Goal: Task Accomplishment & Management: Use online tool/utility

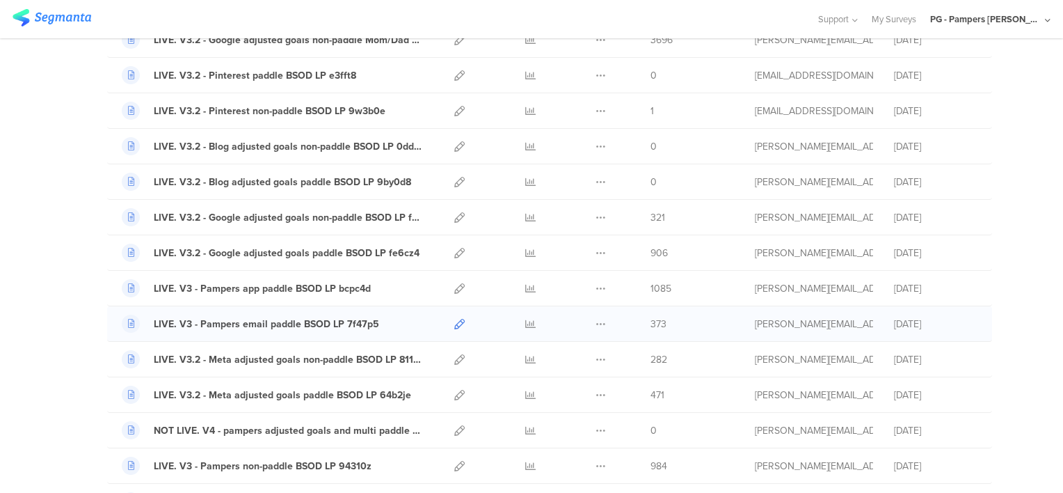
scroll to position [348, 0]
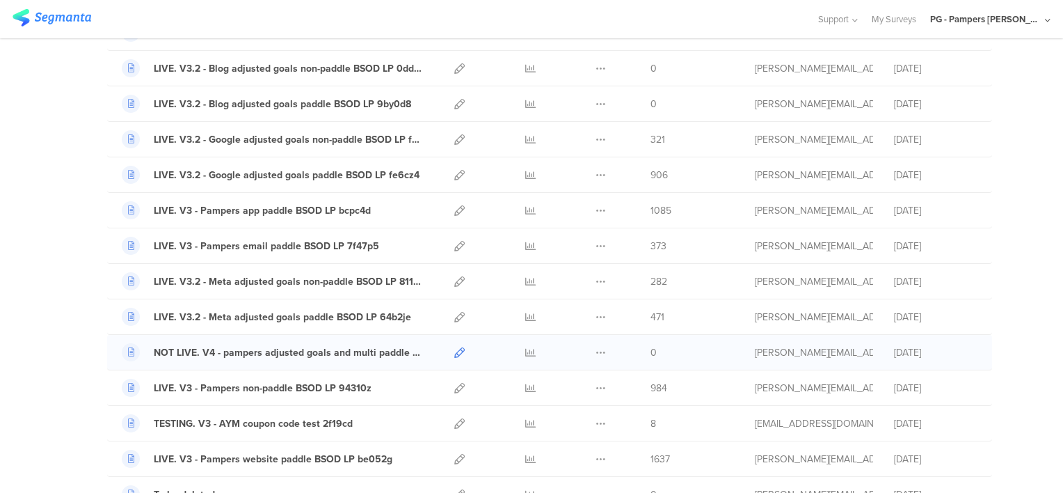
click at [454, 352] on icon at bounding box center [459, 352] width 10 height 10
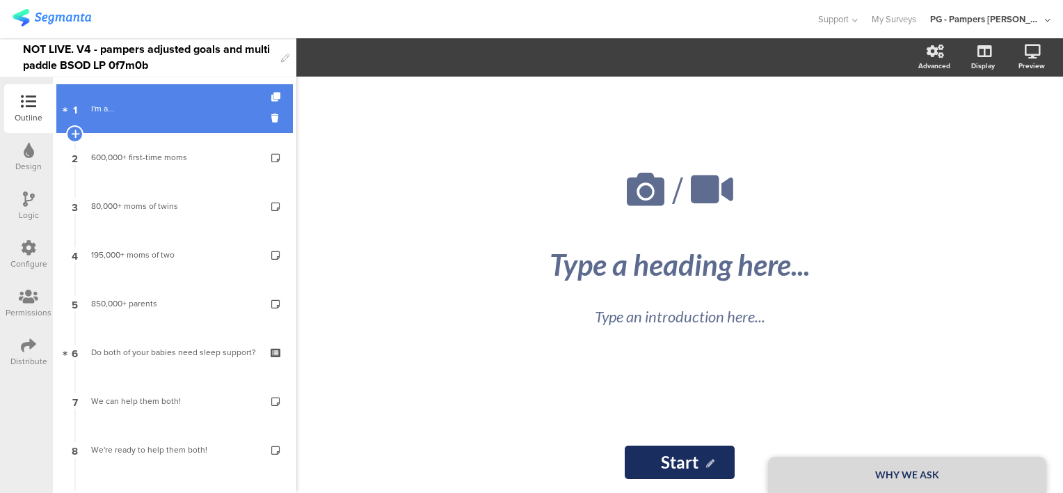
click at [160, 117] on link "1 I'm a..." at bounding box center [174, 108] width 237 height 49
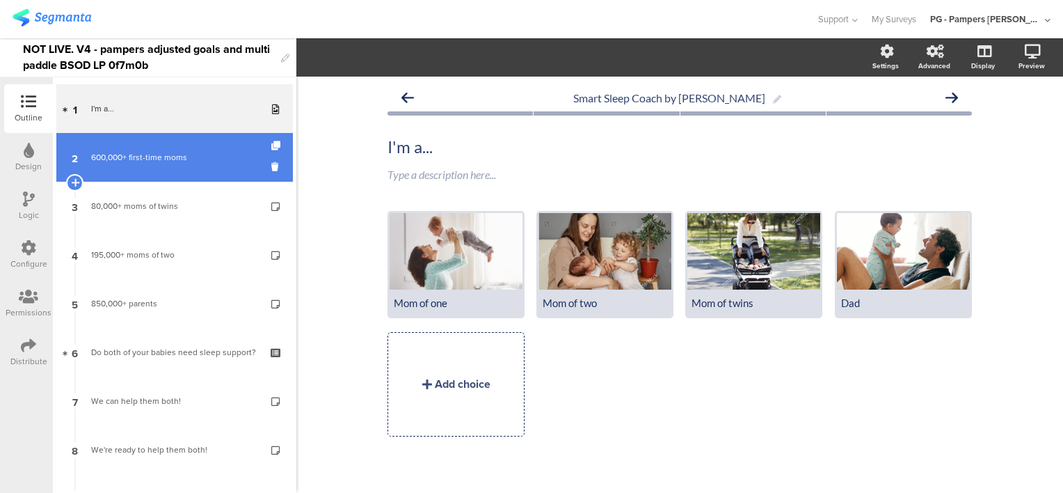
click at [174, 164] on div "600,000+ first-time moms" at bounding box center [174, 157] width 166 height 14
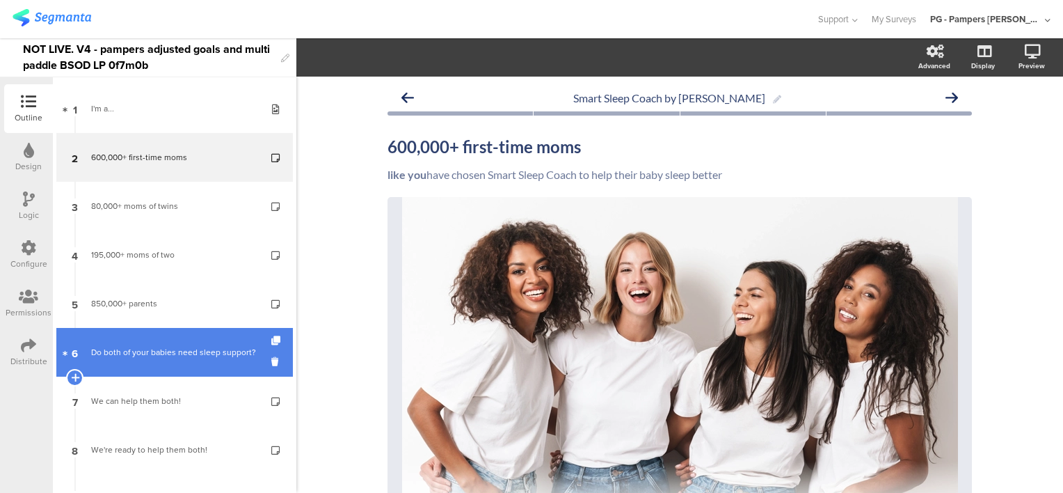
click at [136, 355] on div "Do both of your babies need sleep support?" at bounding box center [174, 352] width 166 height 14
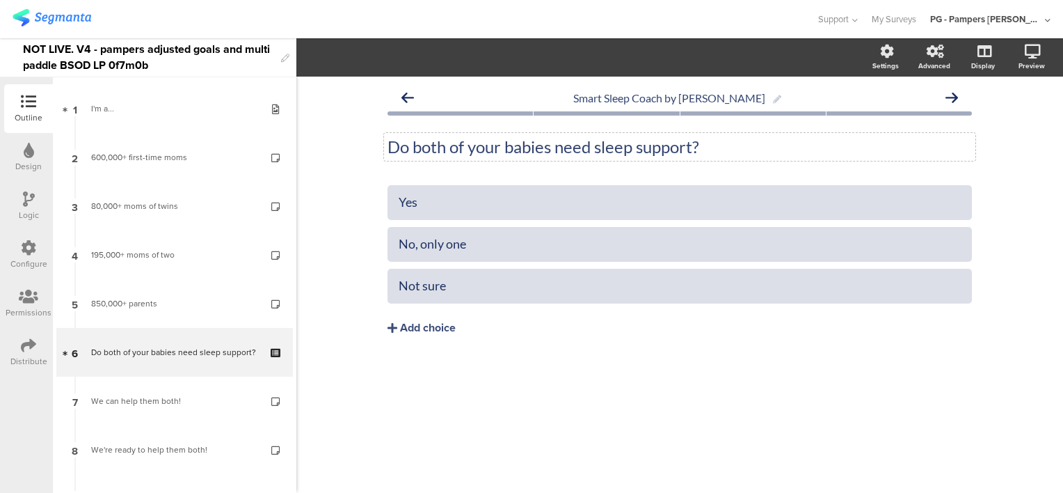
click at [410, 146] on p "Do both of your babies need sleep support?" at bounding box center [680, 146] width 584 height 21
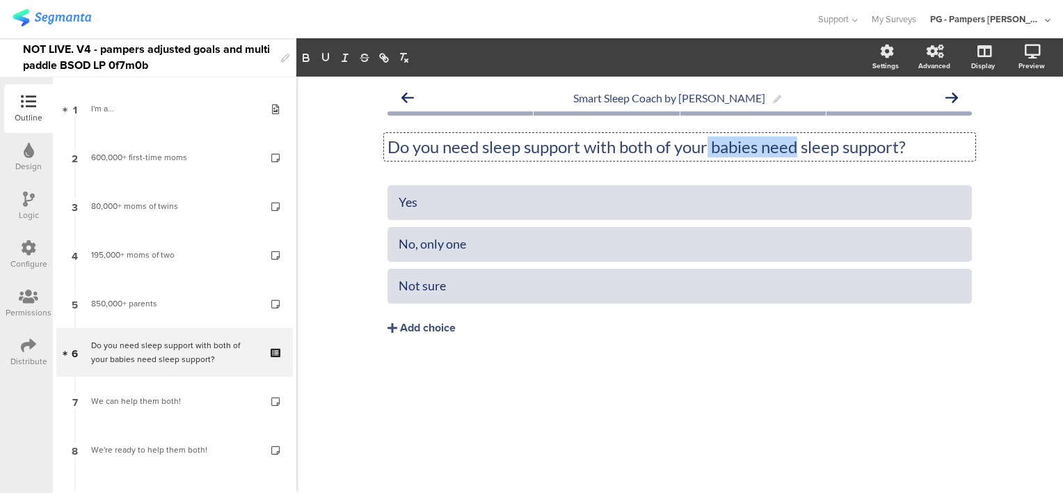
drag, startPoint x: 709, startPoint y: 145, endPoint x: 799, endPoint y: 143, distance: 89.8
click at [799, 143] on p "Do you need sleep support with both of your babies need sleep support?" at bounding box center [680, 146] width 584 height 21
click at [776, 148] on p "Do you need sleep support with both of your babies need sleep support?" at bounding box center [680, 146] width 584 height 21
click at [760, 147] on p "Do you need sleep support with both of your babies need sleep support?" at bounding box center [680, 146] width 584 height 21
drag, startPoint x: 761, startPoint y: 150, endPoint x: 901, endPoint y: 143, distance: 140.0
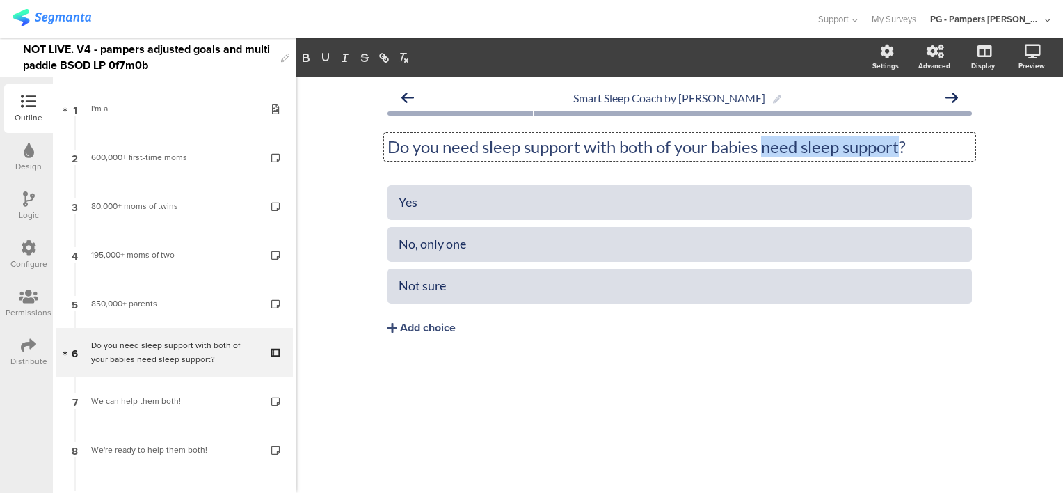
click at [901, 143] on p "Do you need sleep support with both of your babies need sleep support?" at bounding box center [680, 146] width 584 height 21
click at [1010, 189] on div "Smart Sleep Coach by Pampers Do you need sleep support with both of your babies…" at bounding box center [679, 285] width 767 height 416
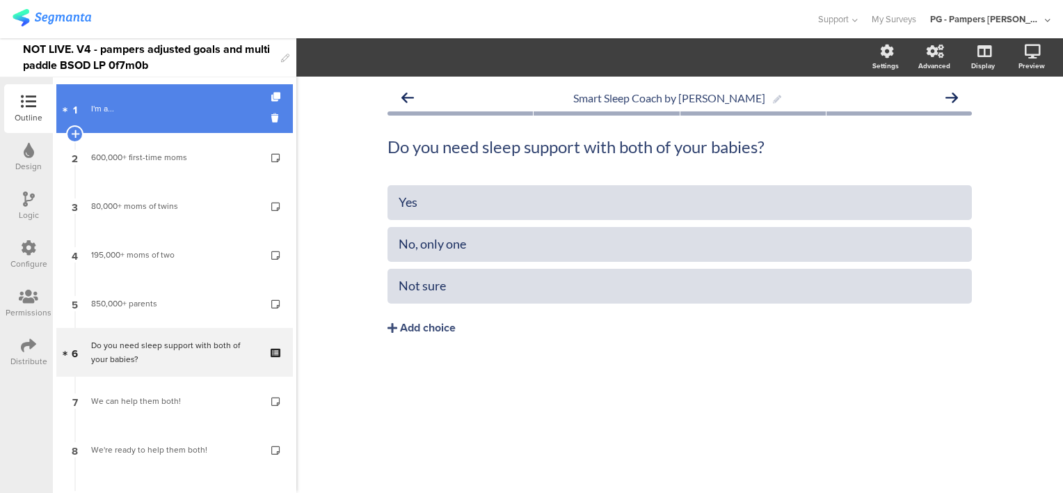
click at [157, 114] on div "I'm a..." at bounding box center [174, 109] width 166 height 14
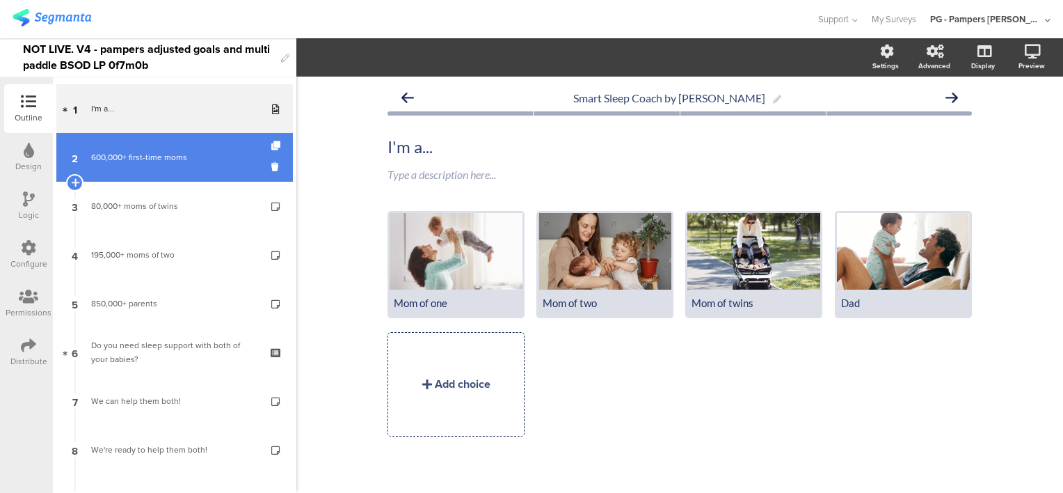
click at [165, 145] on link "2 600,000+ first-time moms" at bounding box center [174, 157] width 237 height 49
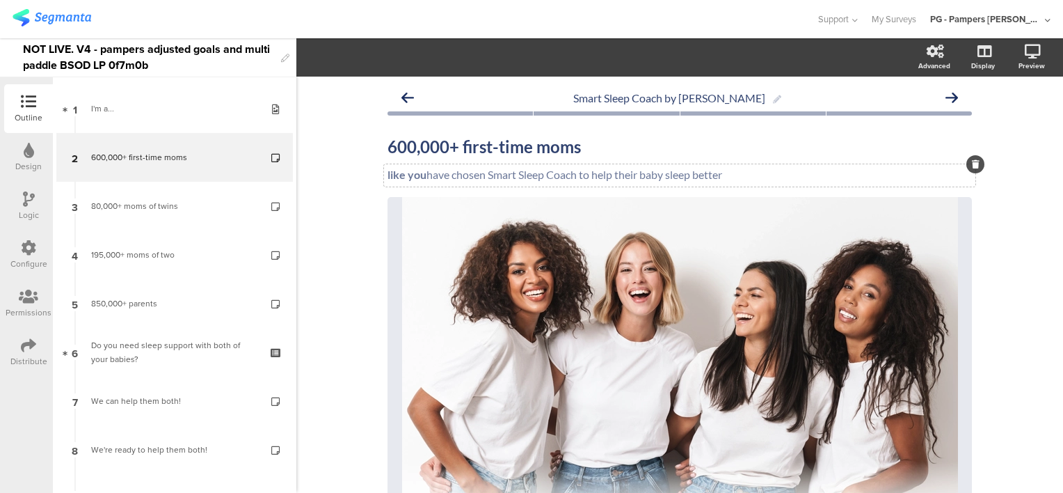
click at [751, 173] on div "like you have chosen Smart Sleep Coach to help their baby sleep better like you…" at bounding box center [679, 175] width 591 height 22
drag, startPoint x: 743, startPoint y: 175, endPoint x: 378, endPoint y: 175, distance: 364.6
click at [384, 175] on div "like you have chosen Smart Sleep Coach to help their baby sleep better like you…" at bounding box center [679, 175] width 591 height 22
click at [756, 165] on div "like you have chosen Smart Sleep Coach to help their baby sleep better like you…" at bounding box center [679, 175] width 591 height 22
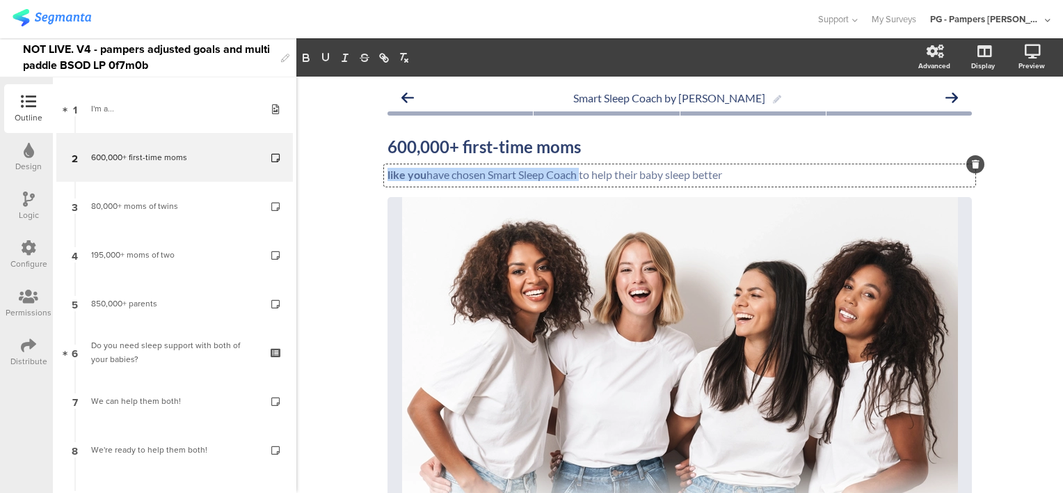
drag, startPoint x: 383, startPoint y: 173, endPoint x: 573, endPoint y: 174, distance: 189.9
click at [573, 174] on p "like you have chosen Smart Sleep Coach to help their baby sleep better" at bounding box center [680, 174] width 584 height 13
click at [358, 161] on div "Smart Sleep Coach by Pampers 600,000+ first-time moms 600,000+ first-time moms …" at bounding box center [679, 435] width 767 height 717
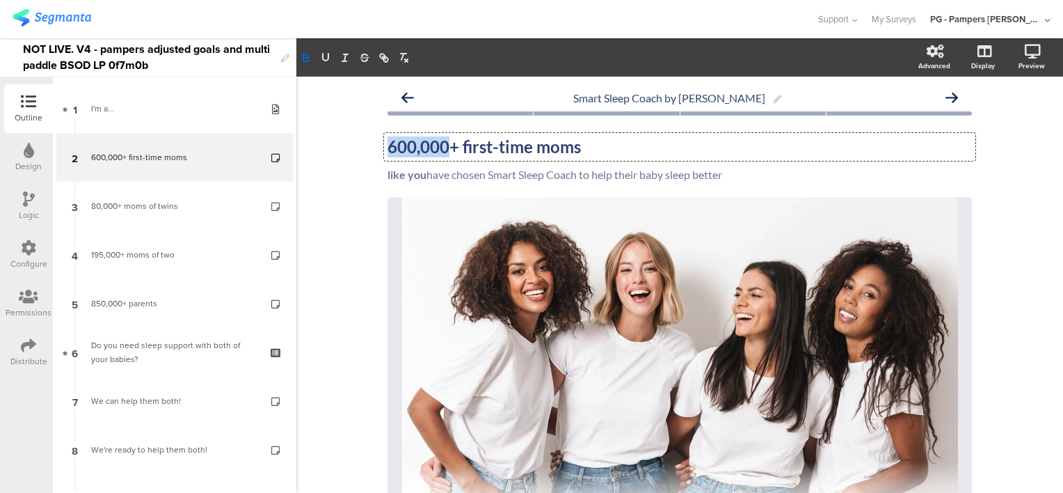
drag, startPoint x: 442, startPoint y: 150, endPoint x: 385, endPoint y: 140, distance: 57.9
click at [385, 140] on div "600,000+ first-time moms 600,000+ first-time moms 600,000+ first-time moms" at bounding box center [679, 147] width 591 height 28
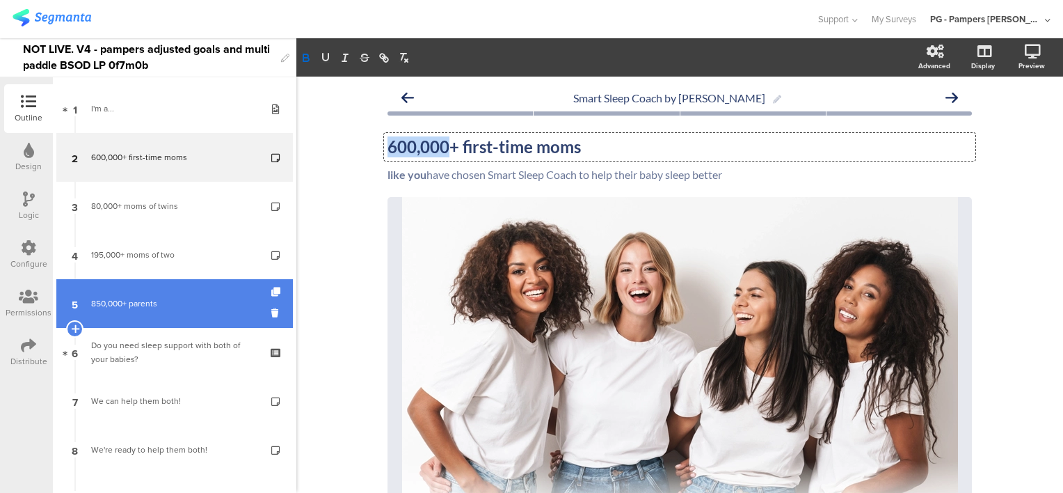
click at [174, 304] on div "850,000+ parents" at bounding box center [174, 303] width 166 height 14
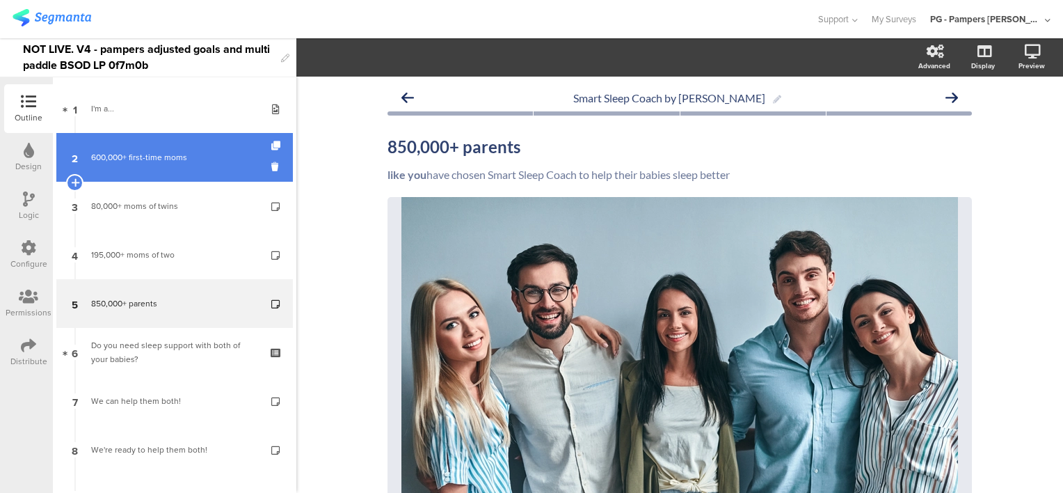
click at [172, 168] on link "2 600,000+ first-time moms" at bounding box center [174, 157] width 237 height 49
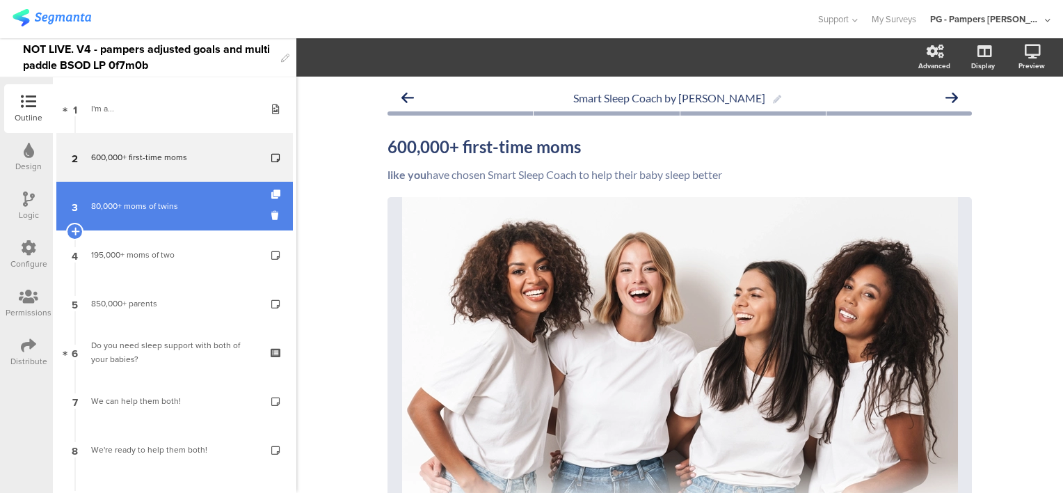
click at [147, 206] on div "80,000+ moms of twins" at bounding box center [174, 206] width 166 height 14
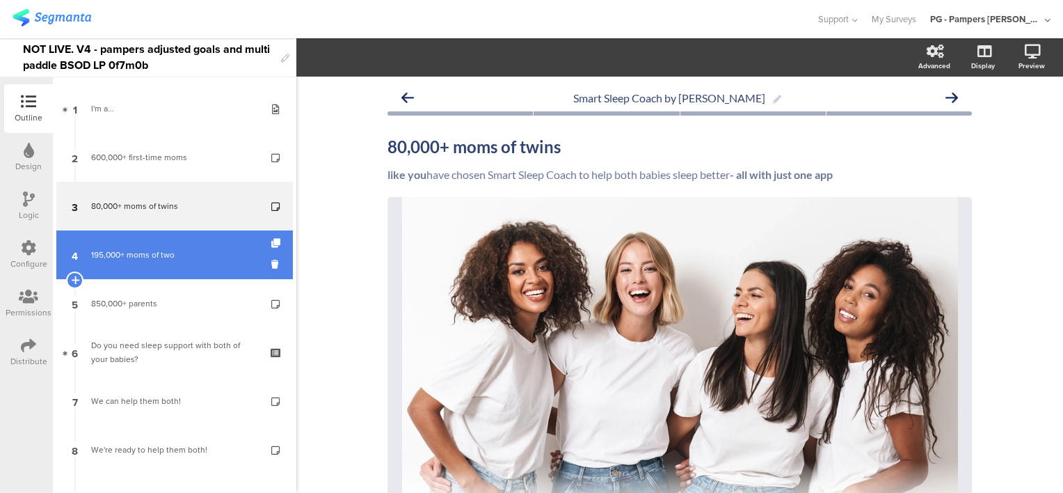
click at [167, 243] on link "4 195,000+ moms of two" at bounding box center [174, 254] width 237 height 49
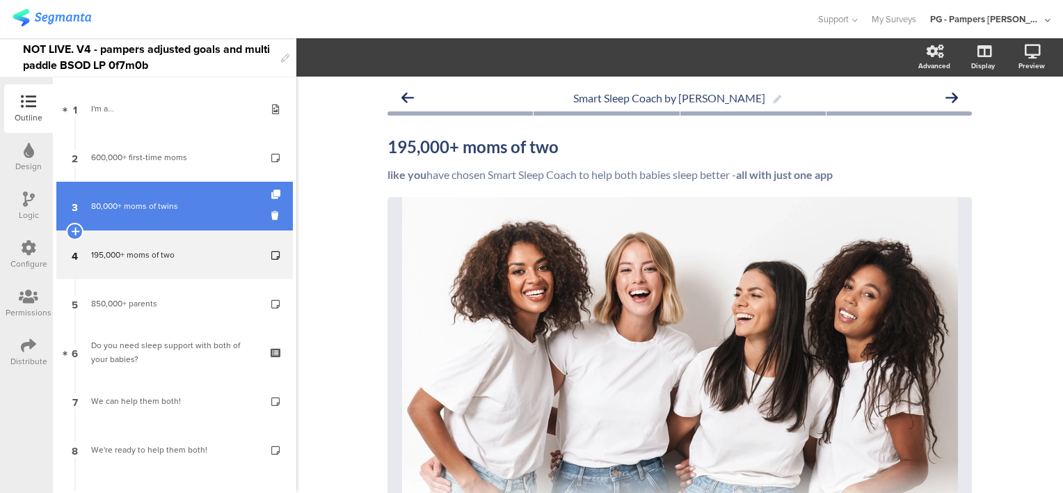
click at [173, 220] on link "3 80,000+ moms of twins" at bounding box center [174, 206] width 237 height 49
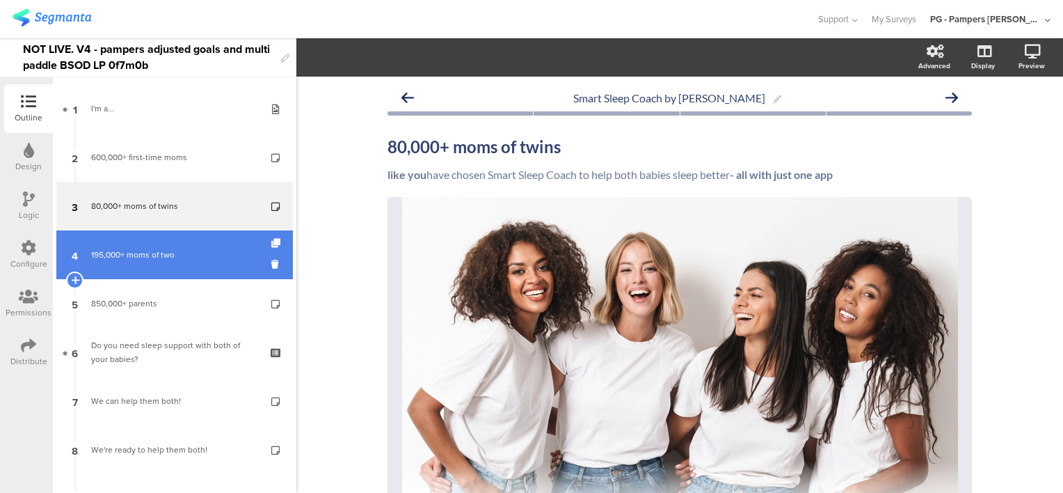
click at [190, 250] on div "195,000+ moms of two" at bounding box center [174, 255] width 166 height 14
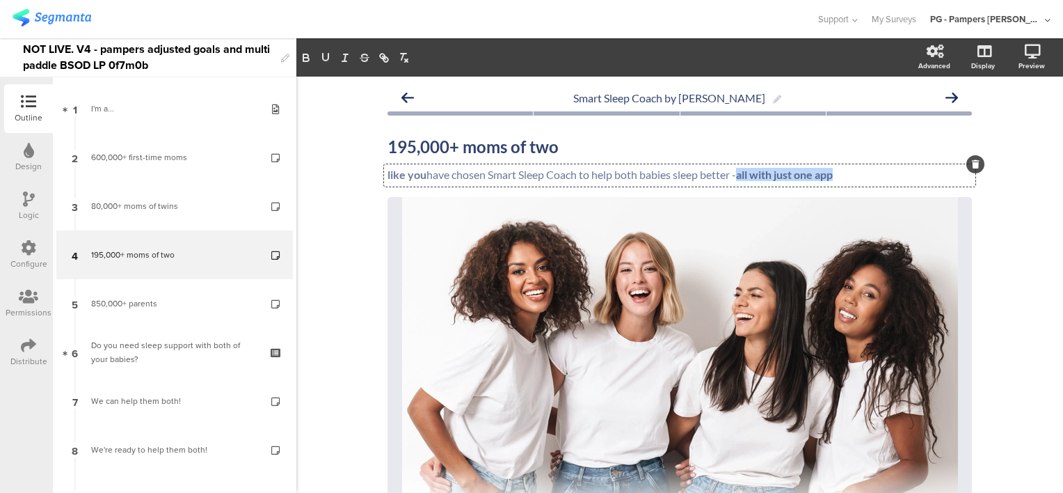
drag, startPoint x: 732, startPoint y: 173, endPoint x: 852, endPoint y: 177, distance: 119.8
click at [852, 177] on div "like you have chosen Smart Sleep Coach to help both babies sleep better - all w…" at bounding box center [679, 175] width 591 height 22
click at [840, 173] on p "like you have chosen Smart Sleep Coach to help both babies sleep better - all w…" at bounding box center [680, 174] width 584 height 13
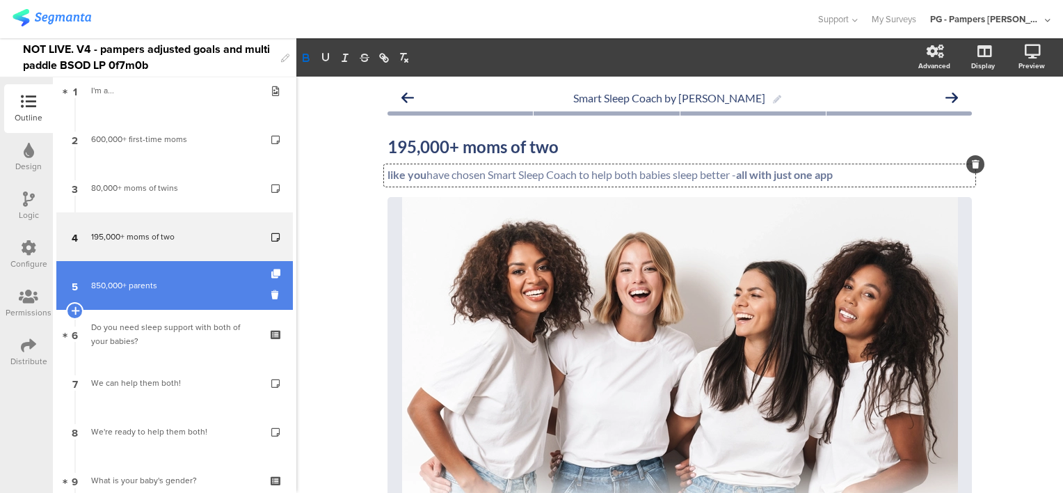
scroll to position [70, 0]
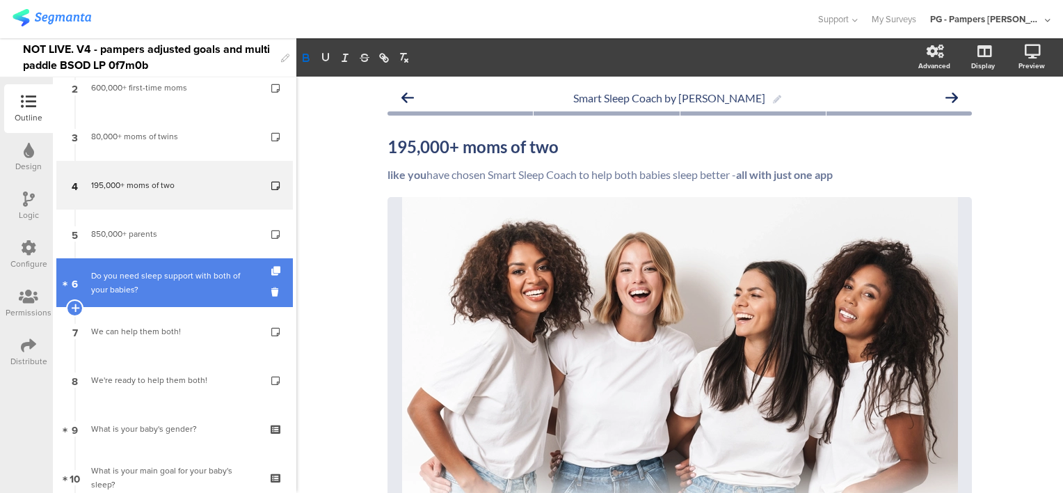
click at [150, 280] on div "Do you need sleep support with both of your babies?" at bounding box center [174, 283] width 166 height 28
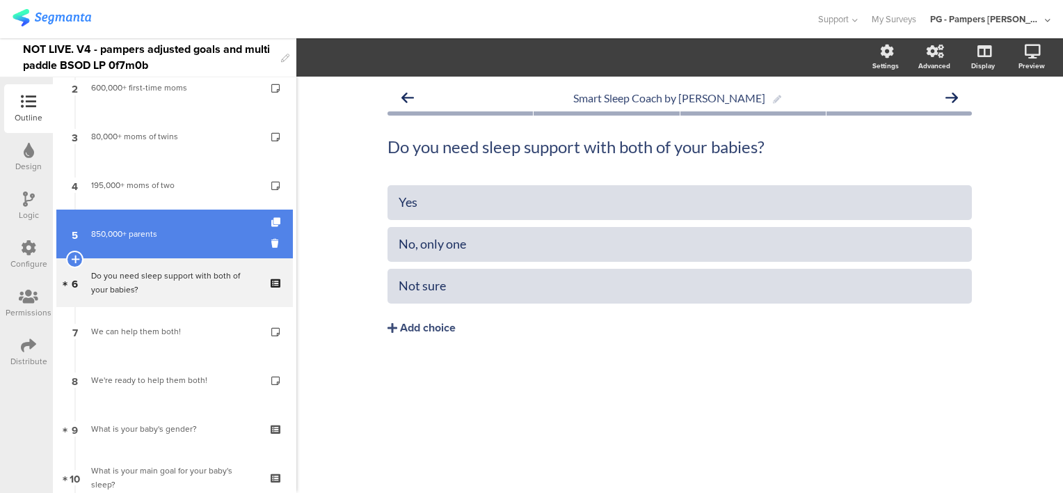
click at [142, 234] on div "850,000+ parents" at bounding box center [174, 234] width 166 height 14
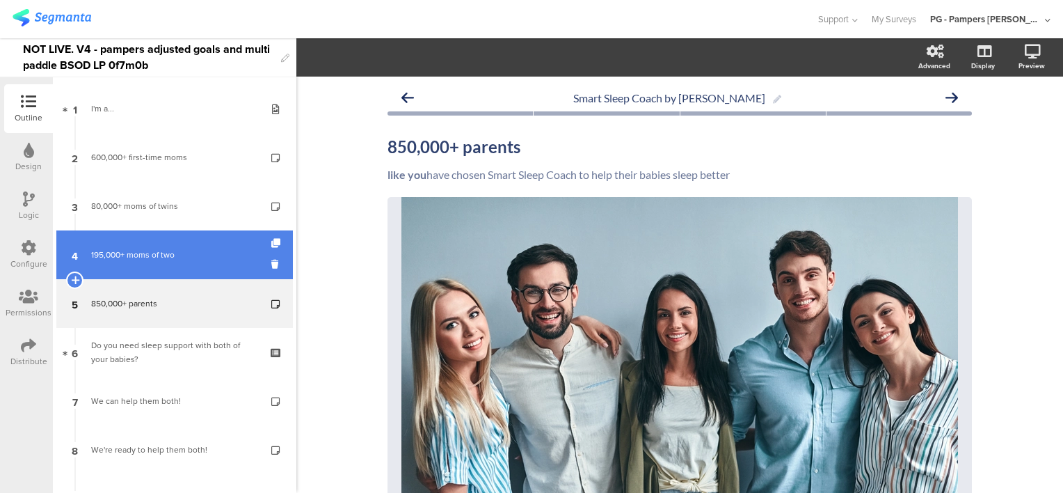
click at [166, 240] on link "4 195,000+ moms of two" at bounding box center [174, 254] width 237 height 49
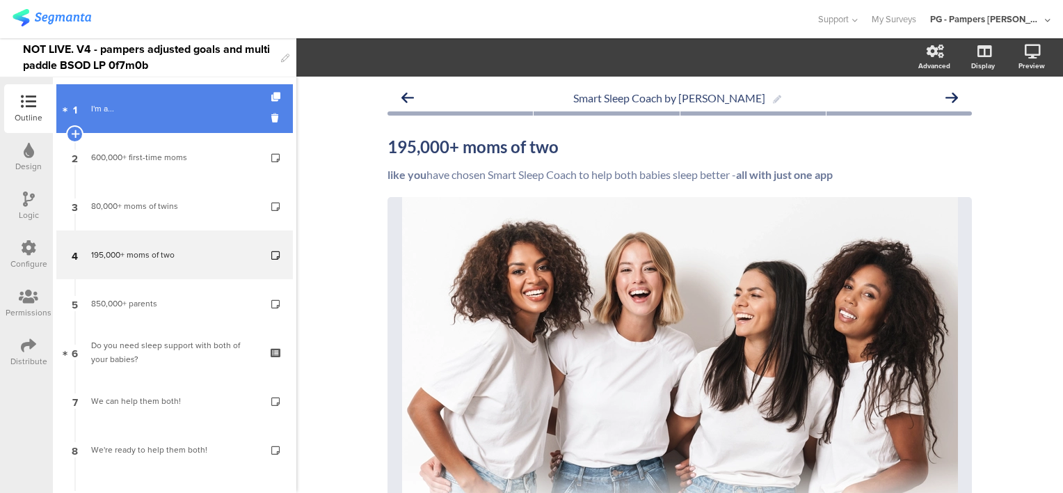
click at [141, 105] on div "I'm a..." at bounding box center [174, 109] width 166 height 14
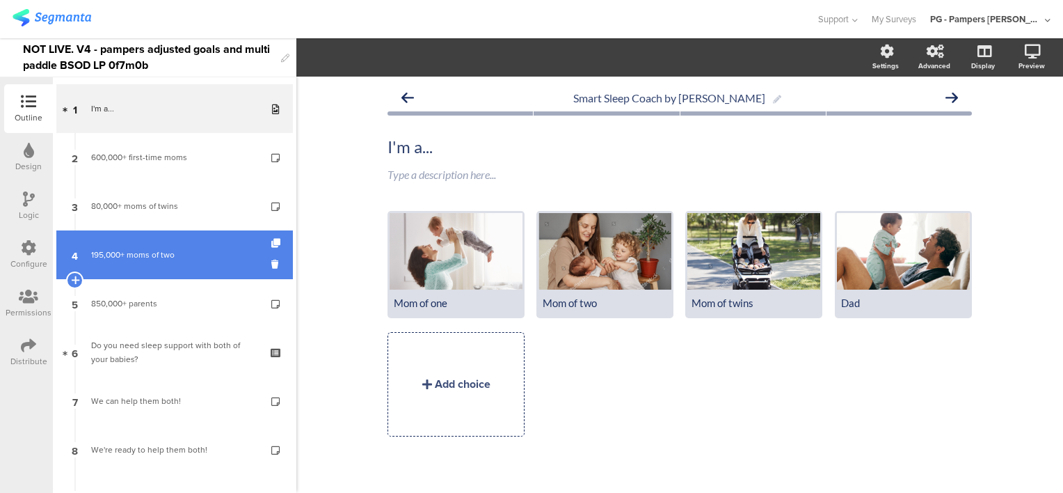
scroll to position [70, 0]
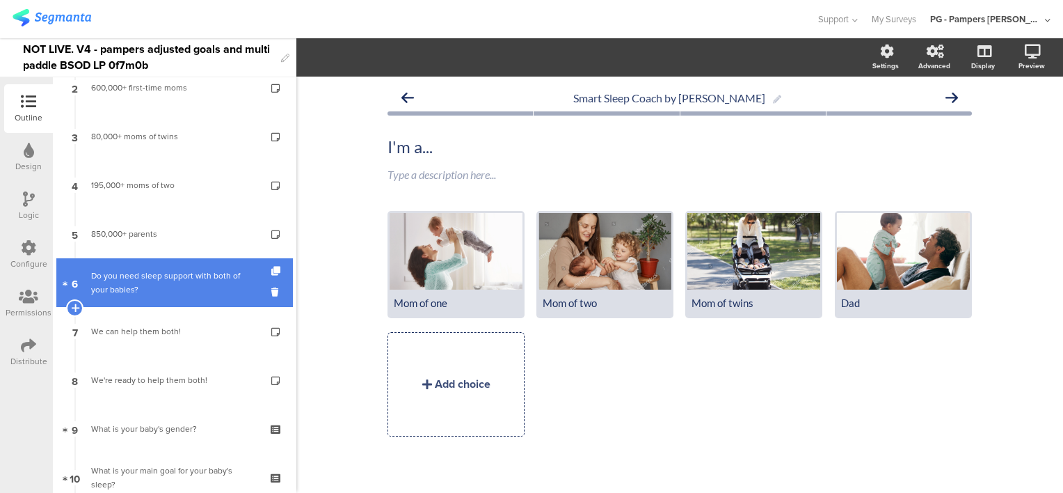
click at [159, 276] on div "Do you need sleep support with both of your babies?" at bounding box center [174, 283] width 166 height 28
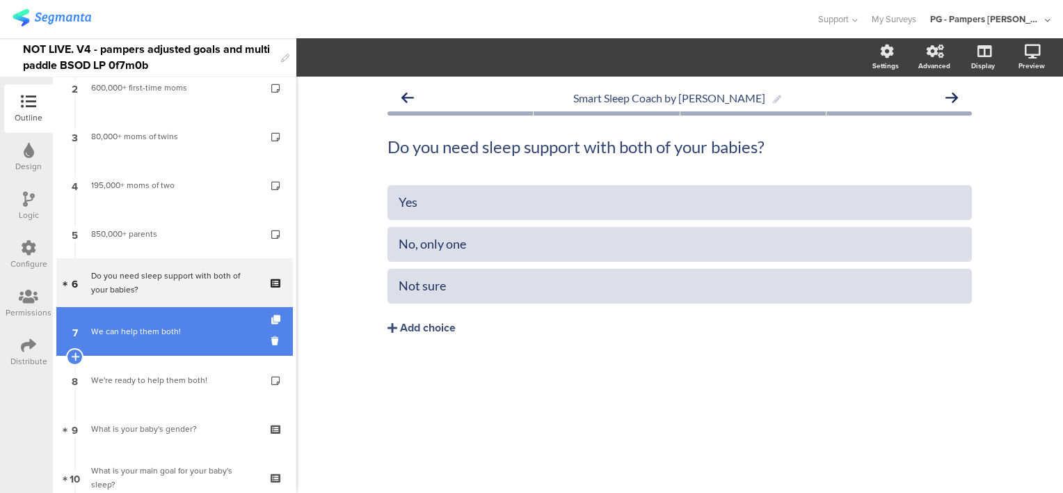
click at [138, 337] on div "We can help them both!" at bounding box center [174, 331] width 166 height 14
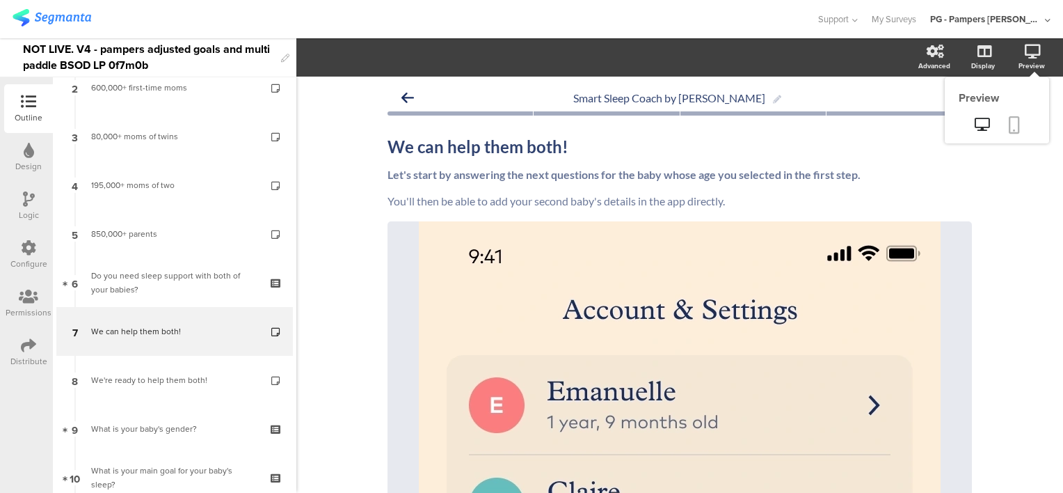
click at [1009, 127] on icon at bounding box center [1014, 124] width 11 height 17
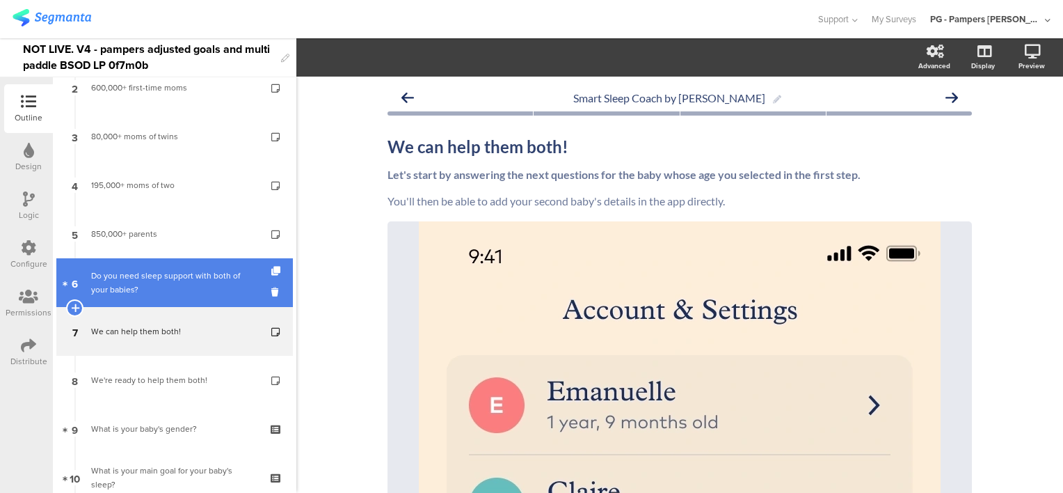
scroll to position [139, 0]
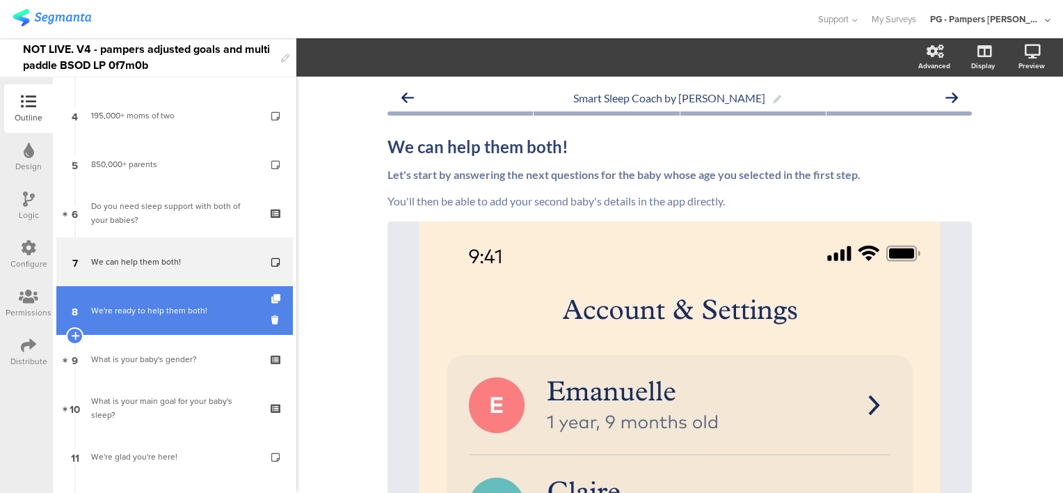
click at [145, 310] on div "We're ready to help them both!" at bounding box center [174, 310] width 166 height 14
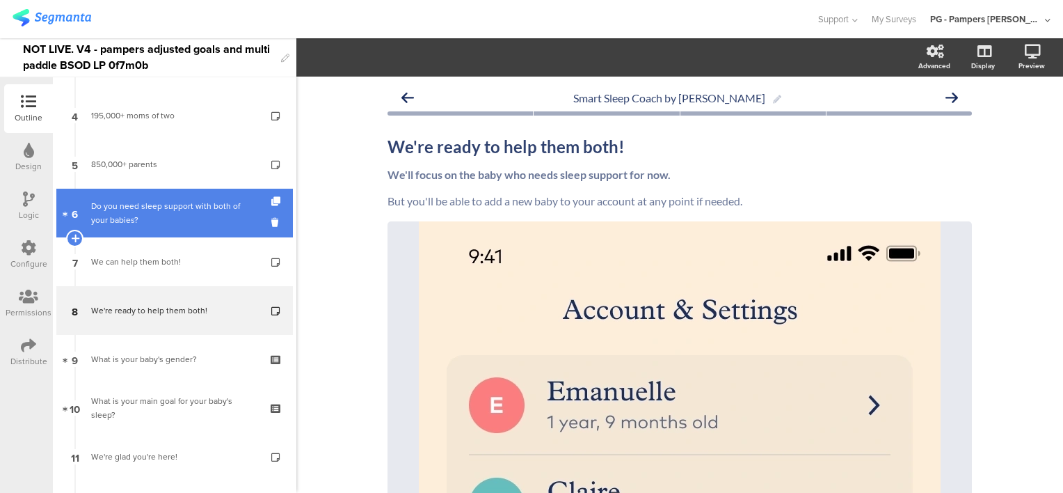
click at [176, 211] on div "Do you need sleep support with both of your babies?" at bounding box center [174, 213] width 166 height 28
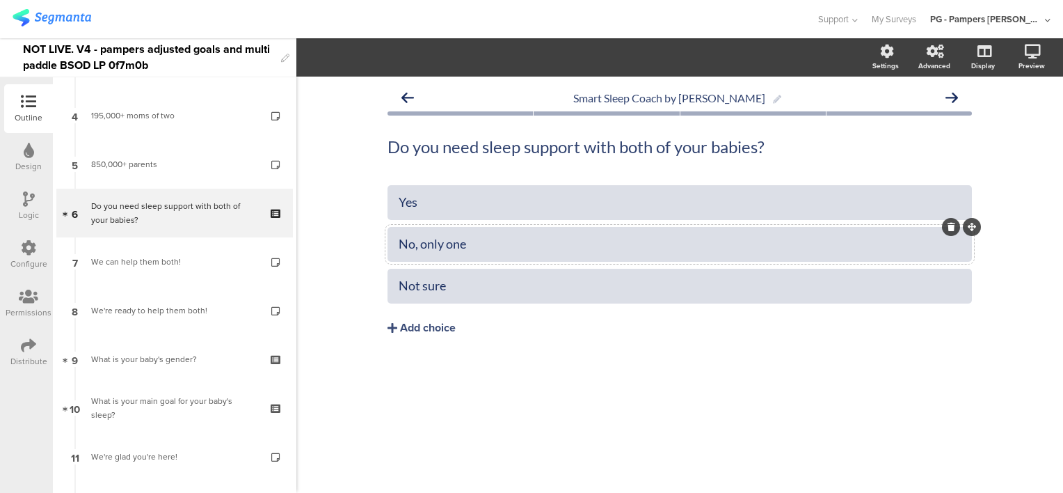
click at [517, 242] on div "No, only one" at bounding box center [680, 244] width 562 height 16
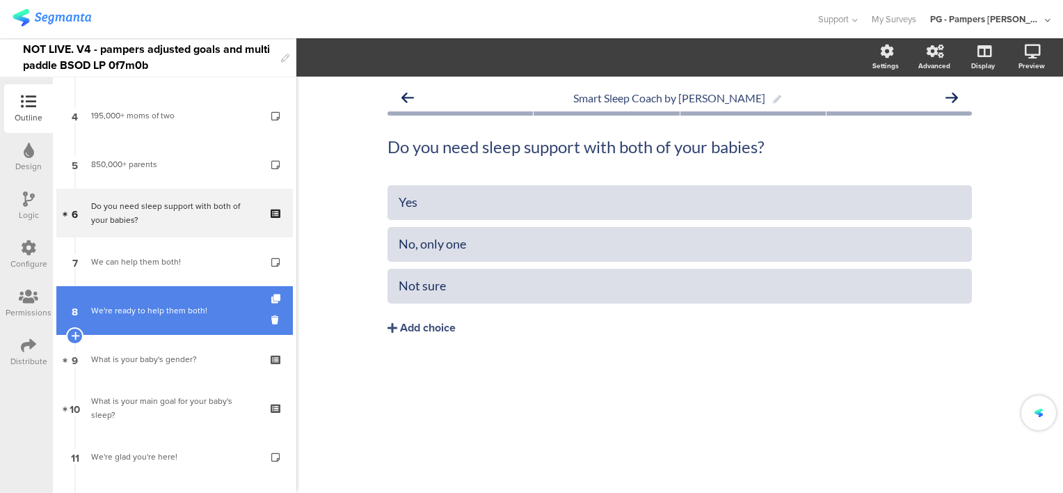
click at [147, 304] on div "We're ready to help them both!" at bounding box center [174, 310] width 166 height 14
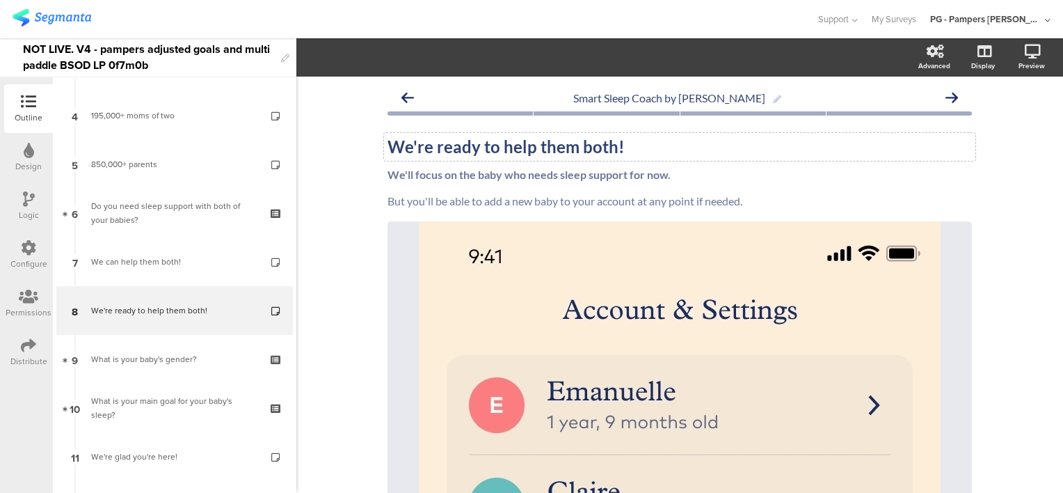
click at [587, 145] on div "We're ready to help them both! We're ready to help them both!" at bounding box center [679, 147] width 591 height 28
click at [342, 158] on div "Smart Sleep Coach by Pampers We're ready to help them! We're ready to help them…" at bounding box center [679, 440] width 767 height 726
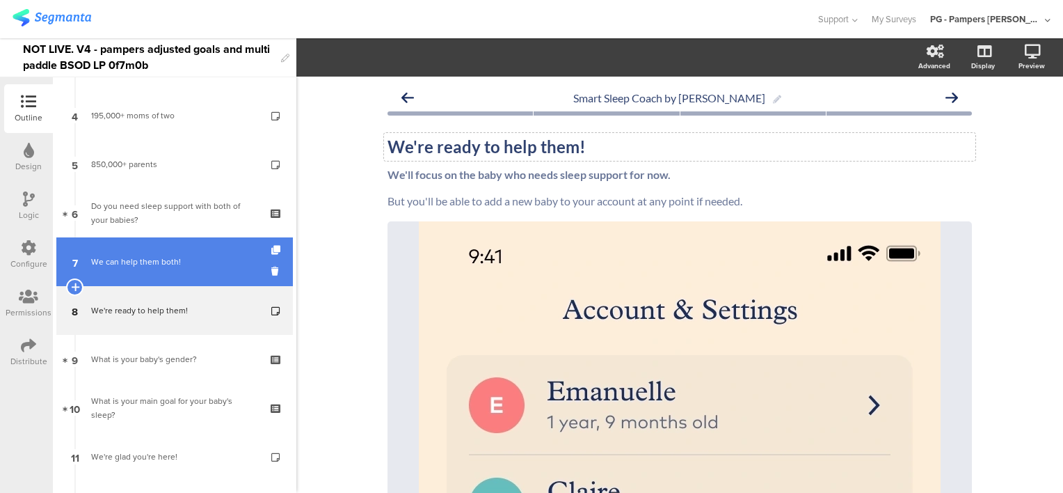
click at [131, 259] on div "We can help them both!" at bounding box center [174, 262] width 166 height 14
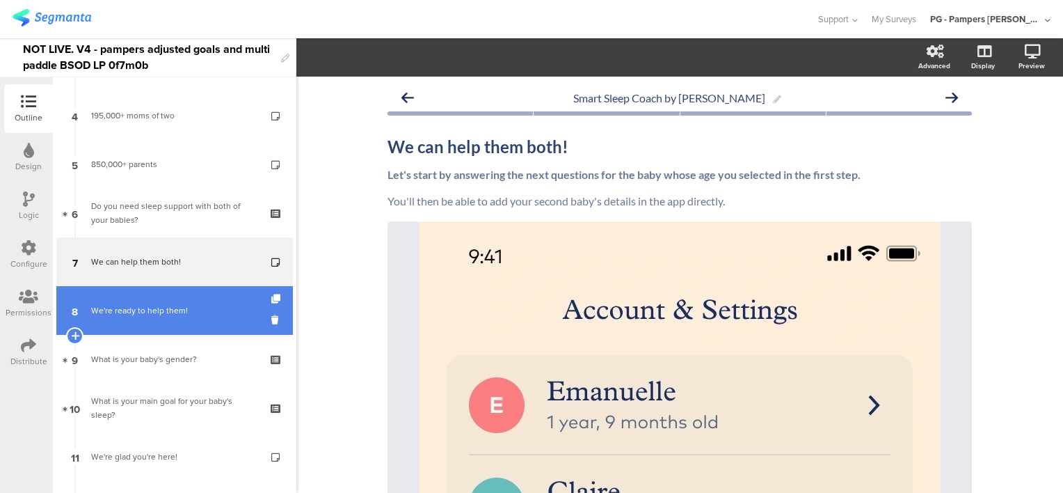
click at [142, 313] on div "We're ready to help them!" at bounding box center [174, 310] width 166 height 14
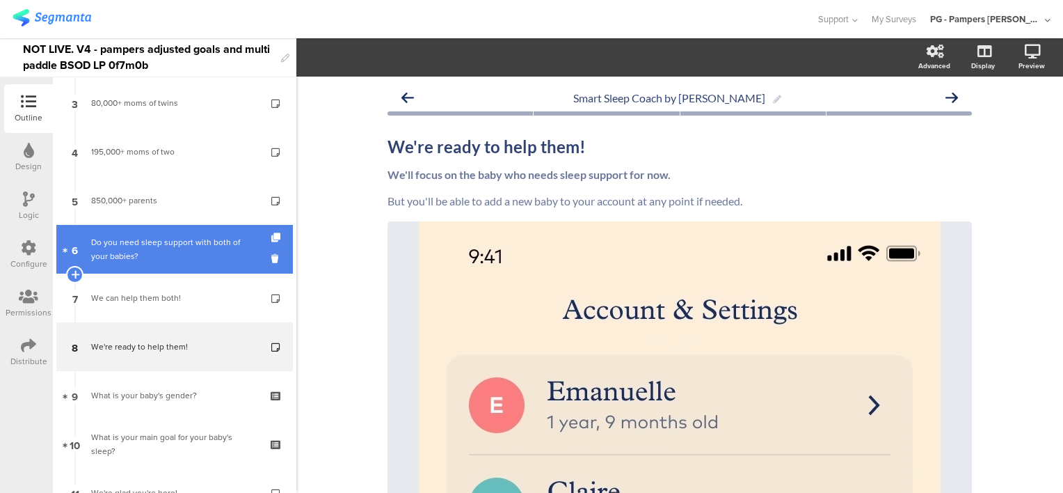
scroll to position [70, 0]
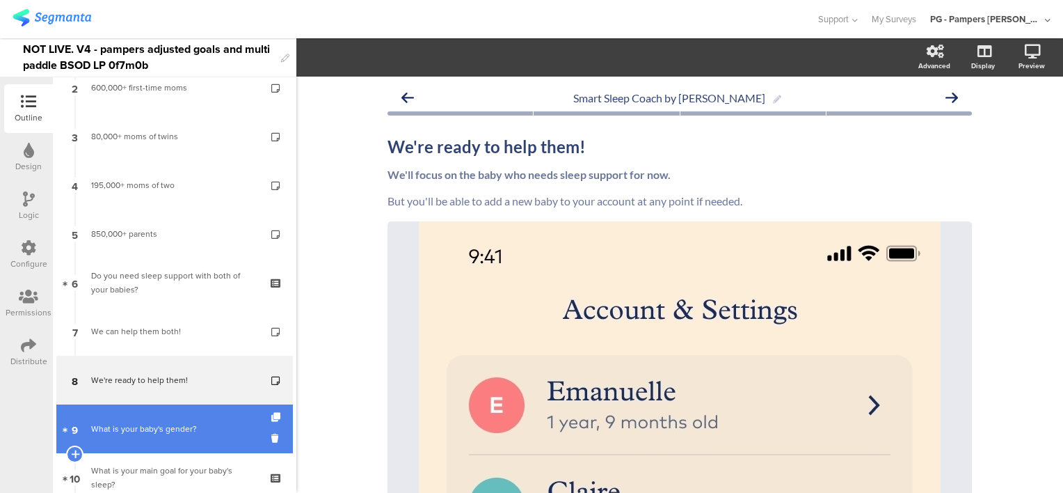
click at [167, 437] on link "9 What is your baby's gender?" at bounding box center [174, 428] width 237 height 49
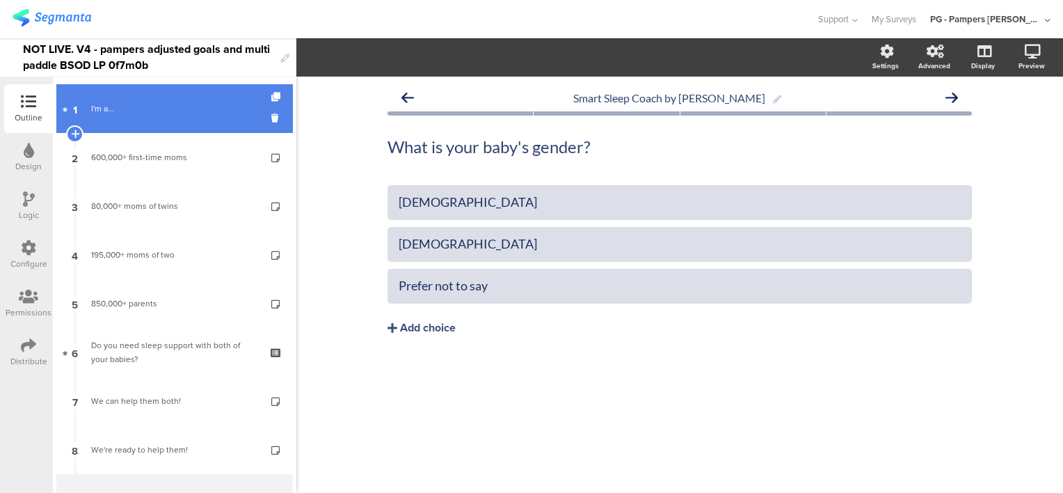
click at [186, 108] on div "I'm a..." at bounding box center [174, 109] width 166 height 14
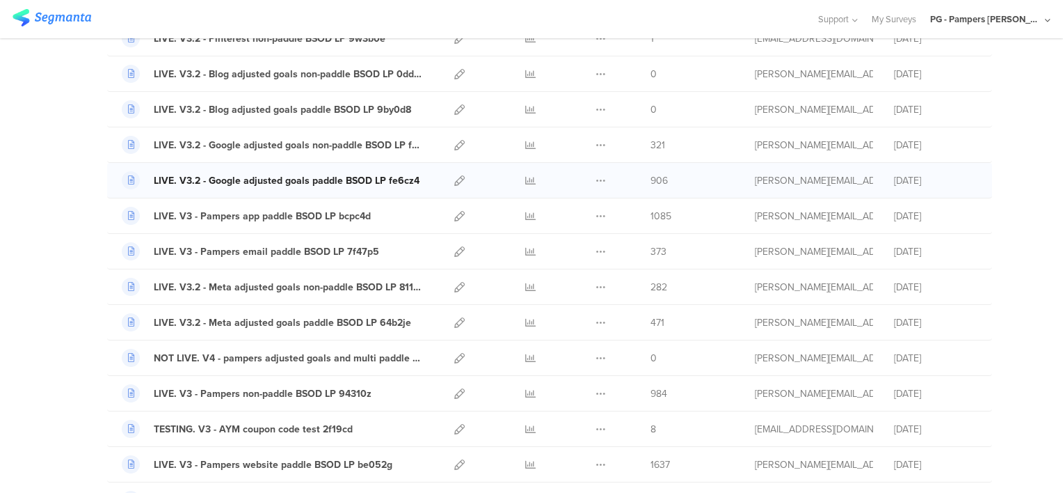
scroll to position [417, 0]
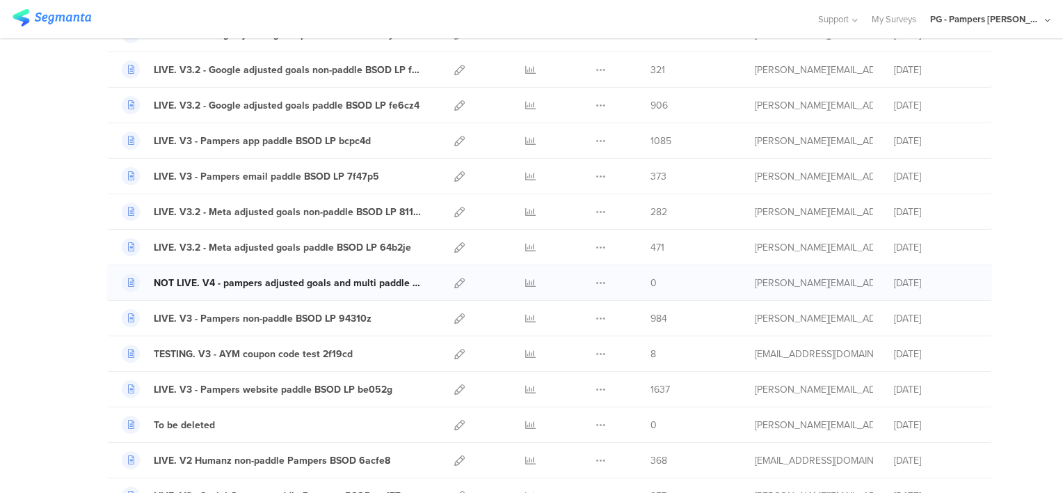
click at [294, 278] on div "NOT LIVE. V4 - pampers adjusted goals and multi paddle BSOD LP 0f7m0b" at bounding box center [289, 283] width 270 height 15
